Goal: Information Seeking & Learning: Learn about a topic

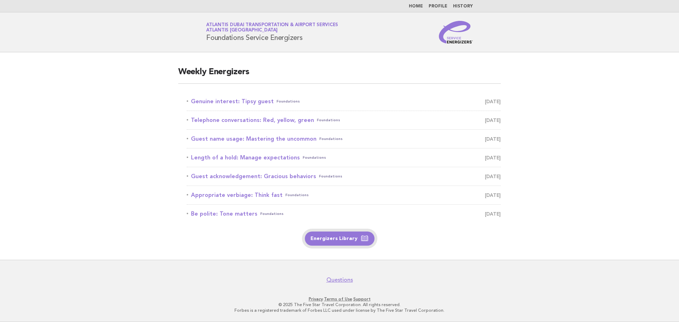
click at [337, 235] on link "Energizers Library" at bounding box center [340, 239] width 70 height 14
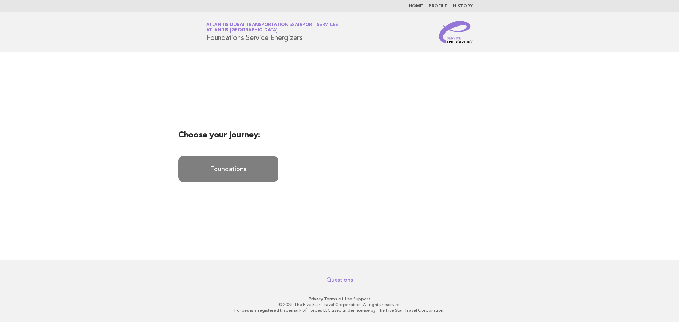
click at [233, 162] on link "Foundations" at bounding box center [228, 169] width 100 height 27
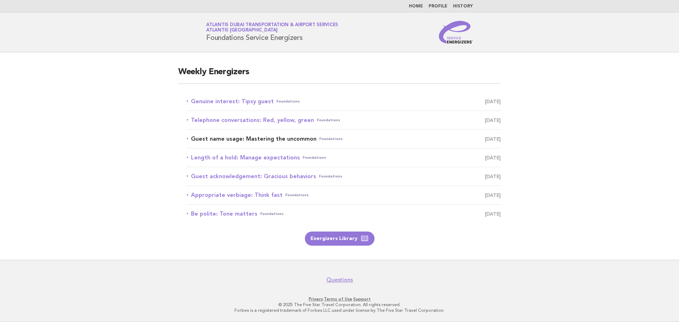
click at [284, 137] on link "Guest name usage: Mastering the uncommon Foundations September 16" at bounding box center [344, 139] width 314 height 10
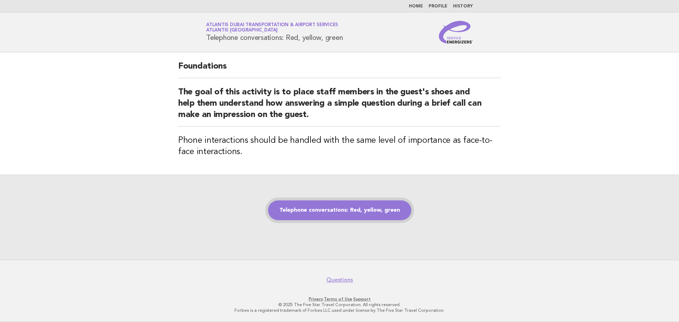
click at [312, 204] on link "Telephone conversations: Red, yellow, green" at bounding box center [339, 211] width 143 height 20
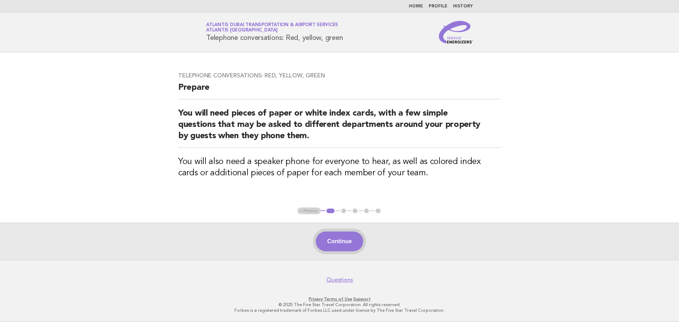
click at [343, 237] on button "Continue" at bounding box center [339, 242] width 47 height 20
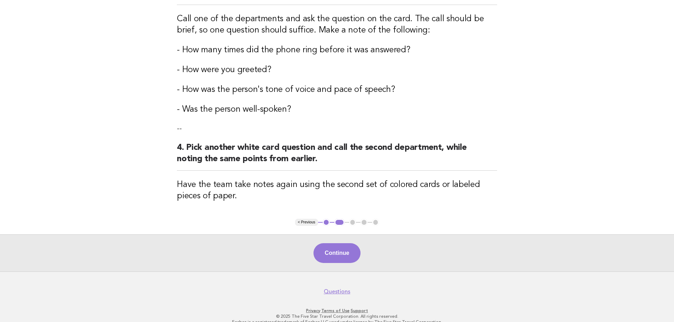
scroll to position [353, 0]
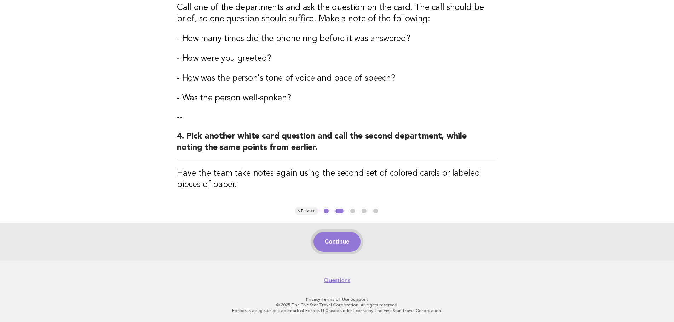
click at [318, 242] on button "Continue" at bounding box center [336, 242] width 47 height 20
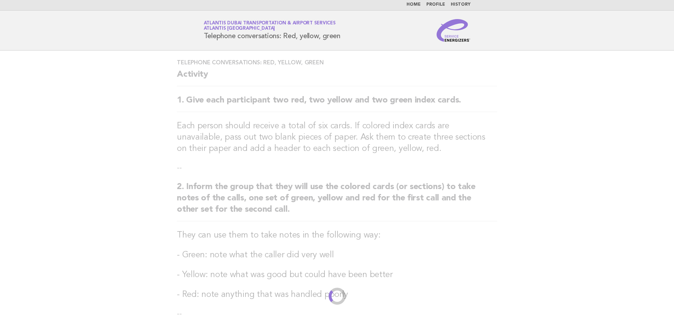
scroll to position [0, 0]
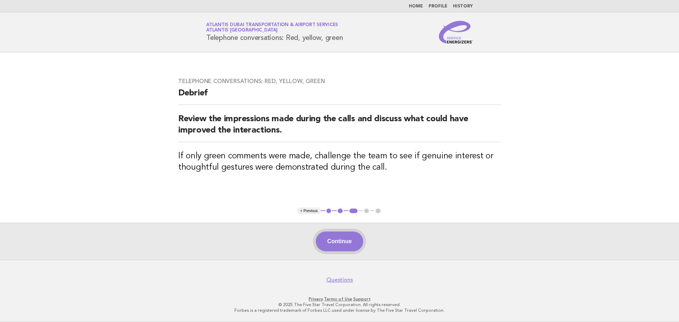
click at [335, 242] on button "Continue" at bounding box center [339, 242] width 47 height 20
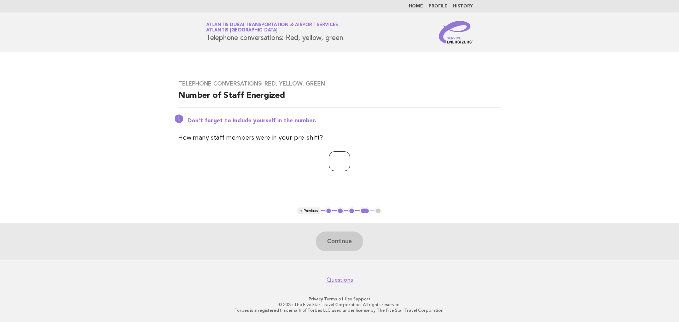
click at [329, 162] on input "number" at bounding box center [339, 161] width 21 height 20
type input "*"
click at [332, 244] on button "Continue" at bounding box center [339, 242] width 47 height 20
